Goal: Task Accomplishment & Management: Use online tool/utility

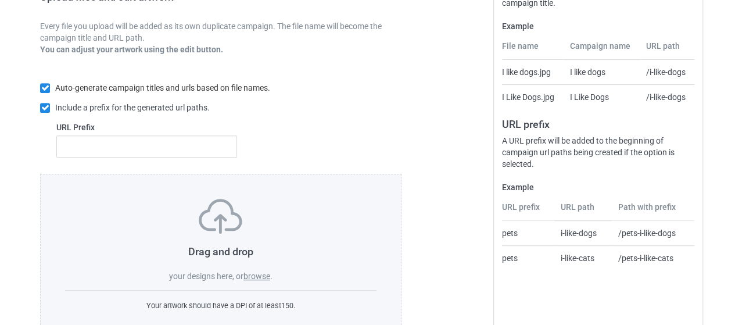
scroll to position [232, 0]
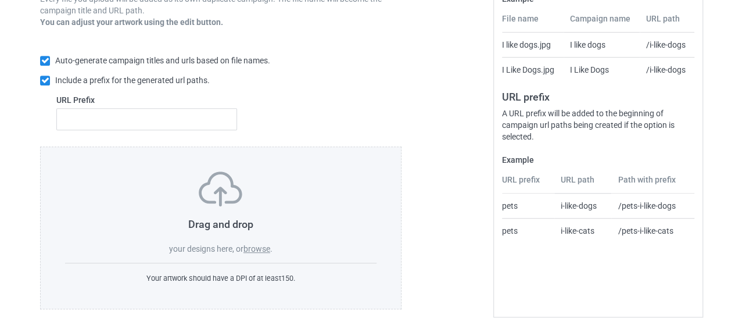
click at [212, 218] on h3 "Drag and drop" at bounding box center [221, 223] width 312 height 13
click at [262, 247] on label "browse" at bounding box center [257, 248] width 27 height 9
click at [0, 0] on input "browse" at bounding box center [0, 0] width 0 height 0
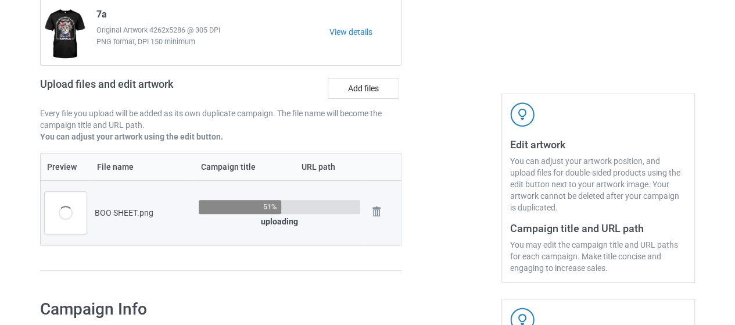
scroll to position [116, 0]
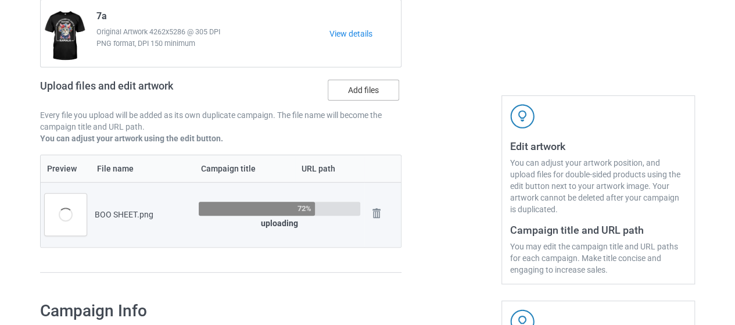
click at [371, 90] on label "Add files" at bounding box center [363, 90] width 71 height 21
click at [0, 0] on input "Add files" at bounding box center [0, 0] width 0 height 0
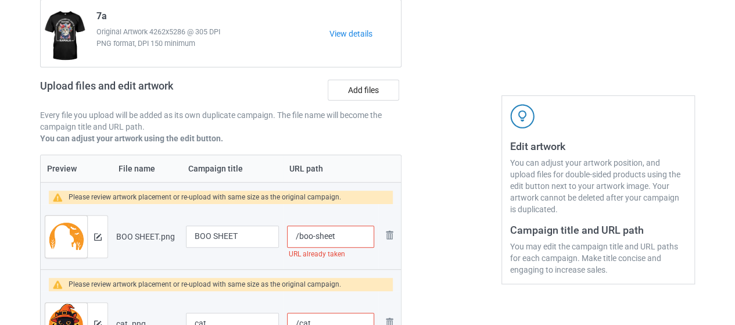
click at [311, 237] on input "/boo-sheet" at bounding box center [330, 236] width 87 height 22
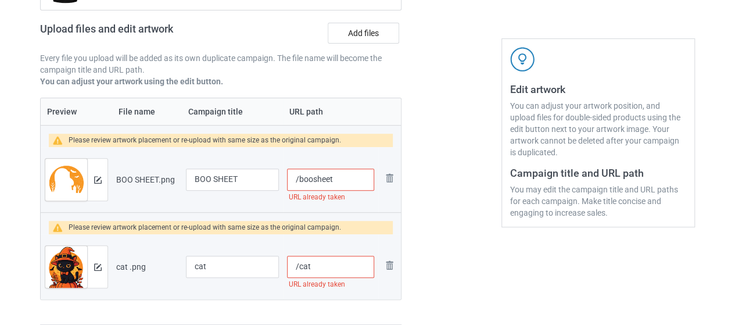
scroll to position [174, 0]
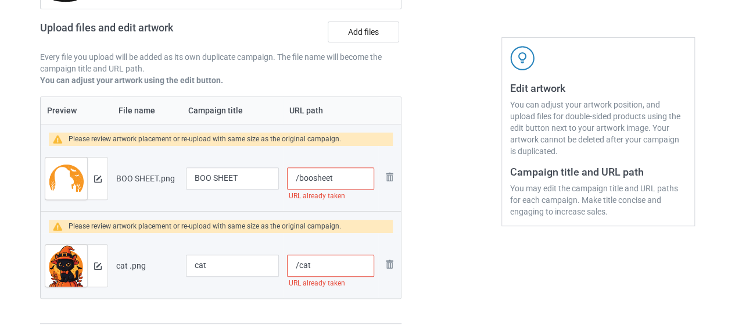
type input "/boosheet"
click at [323, 268] on input "/cat" at bounding box center [330, 266] width 87 height 22
type input "/cathln"
click at [337, 181] on input "/boosheet" at bounding box center [330, 178] width 87 height 22
type input "/boosheetttttt"
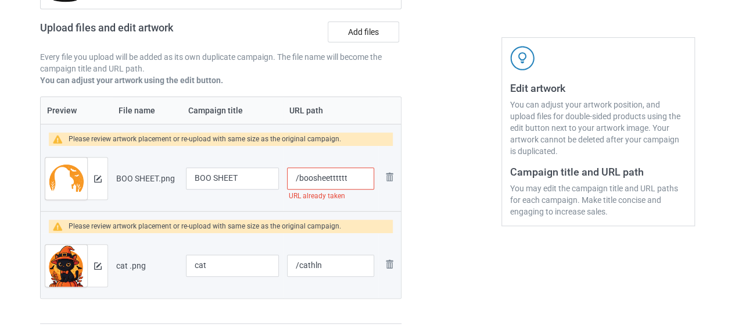
click at [376, 204] on td "/boosheetttttt URL already taken" at bounding box center [330, 178] width 95 height 65
click at [243, 177] on input "BOO SHEET" at bounding box center [232, 178] width 93 height 22
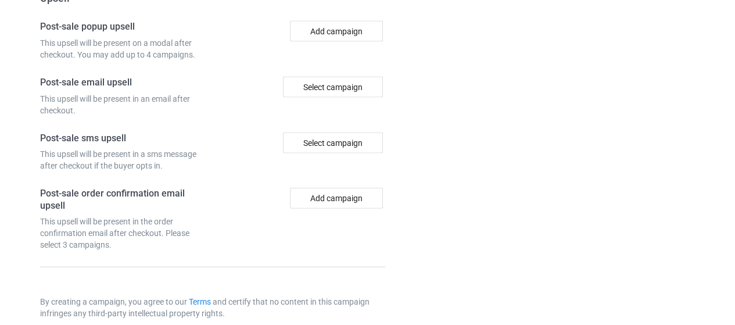
scroll to position [1259, 0]
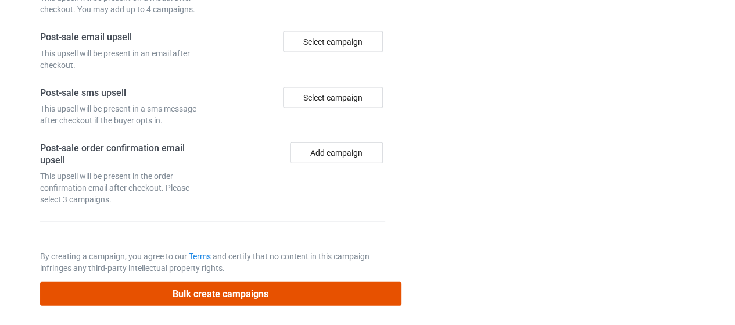
click at [201, 289] on button "Bulk create campaigns" at bounding box center [220, 294] width 361 height 24
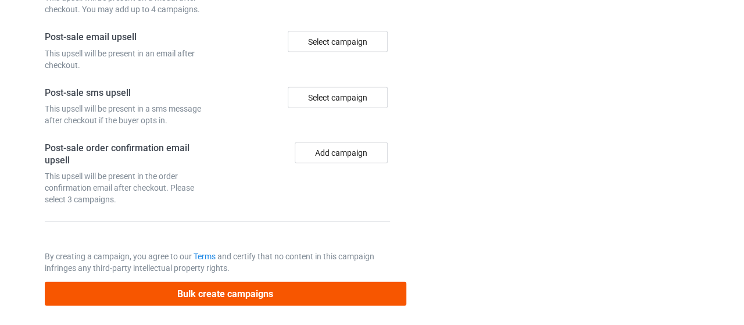
scroll to position [0, 0]
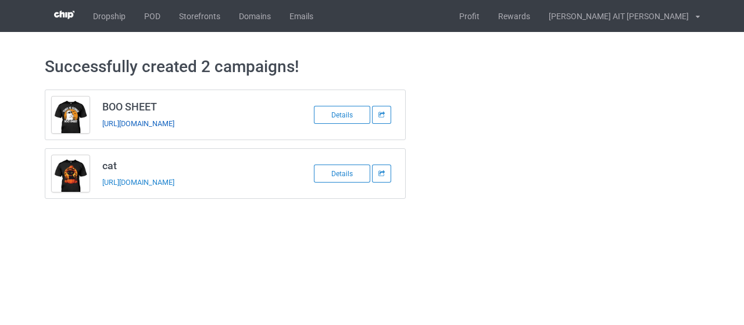
click at [174, 124] on link "[URL][DOMAIN_NAME]" at bounding box center [138, 123] width 72 height 9
click at [174, 180] on link "[URL][DOMAIN_NAME]" at bounding box center [138, 182] width 72 height 9
